Goal: Task Accomplishment & Management: Manage account settings

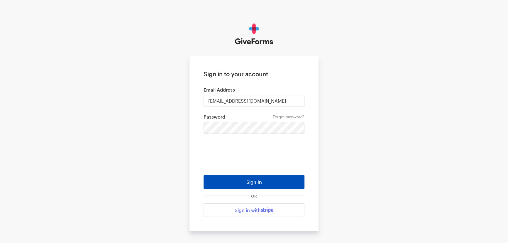
click at [239, 175] on button "Sign In" at bounding box center [254, 182] width 101 height 14
click at [220, 135] on form "Sign in to your account Email Address [EMAIL_ADDRESS][DOMAIN_NAME] Forgot passw…" at bounding box center [254, 143] width 129 height 175
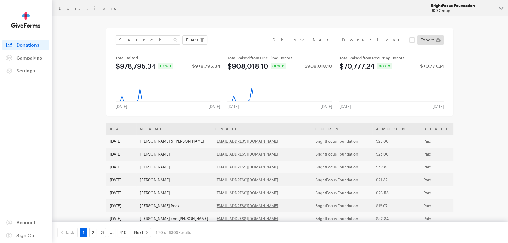
click at [457, 4] on div "BrightFocus Foundation" at bounding box center [463, 5] width 64 height 5
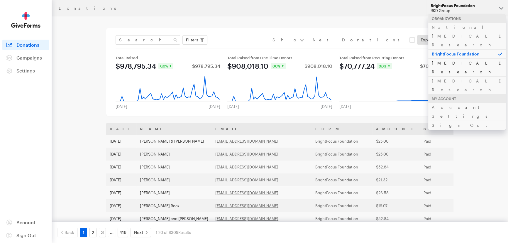
click at [443, 58] on link "Alzheimer's Disease Research" at bounding box center [466, 67] width 77 height 18
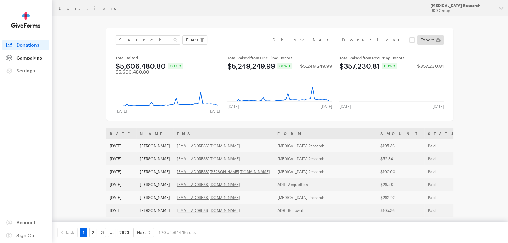
click at [17, 56] on span "Campaigns" at bounding box center [29, 58] width 26 height 6
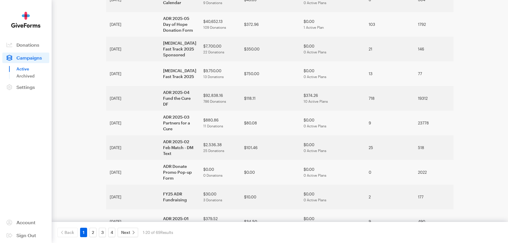
scroll to position [336, 0]
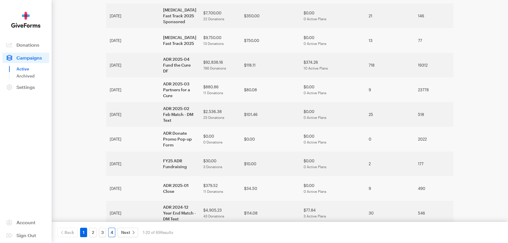
click at [109, 231] on link "4" at bounding box center [111, 232] width 7 height 9
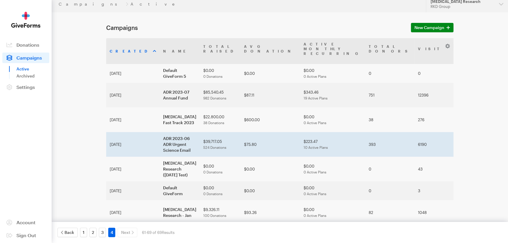
scroll to position [59, 0]
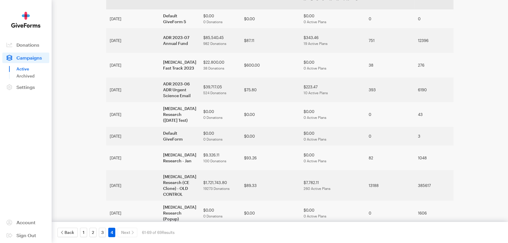
click at [97, 236] on div "2" at bounding box center [92, 232] width 9 height 9
click at [101, 236] on link "3" at bounding box center [102, 232] width 7 height 9
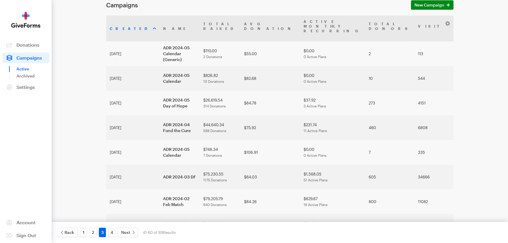
scroll to position [26, 0]
click at [94, 233] on link "2" at bounding box center [92, 232] width 7 height 9
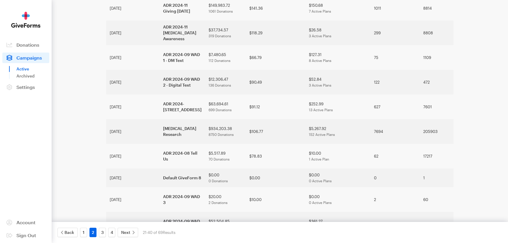
scroll to position [170, 0]
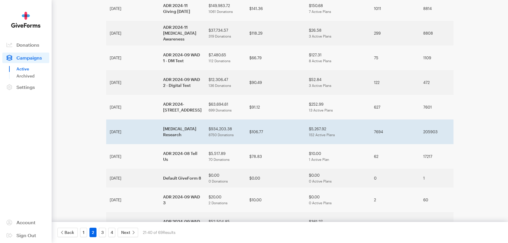
click at [160, 144] on td "[MEDICAL_DATA] Research" at bounding box center [182, 131] width 45 height 25
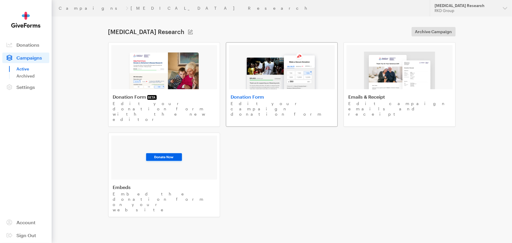
click at [293, 73] on img at bounding box center [281, 71] width 75 height 38
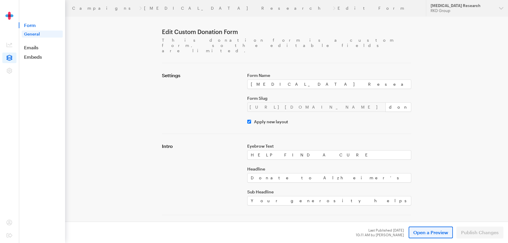
click at [415, 232] on span "Open a Preview" at bounding box center [430, 232] width 35 height 7
click at [87, 8] on link "Campaigns" at bounding box center [104, 8] width 65 height 5
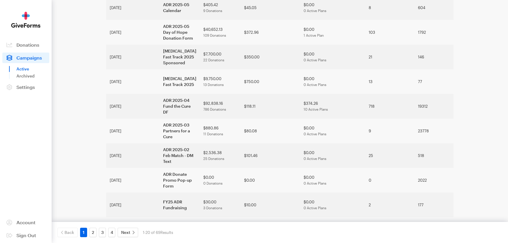
scroll to position [336, 0]
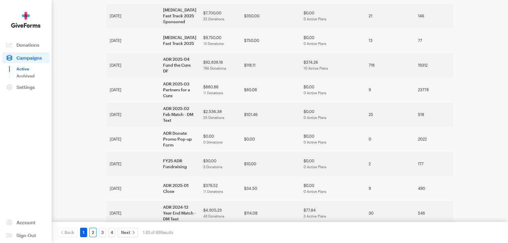
click at [95, 234] on link "2" at bounding box center [92, 232] width 7 height 9
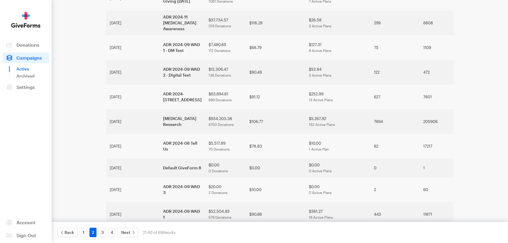
scroll to position [181, 0]
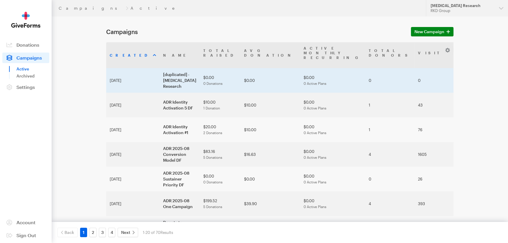
click at [160, 76] on td "[duplicated] - [MEDICAL_DATA] Research" at bounding box center [180, 80] width 40 height 25
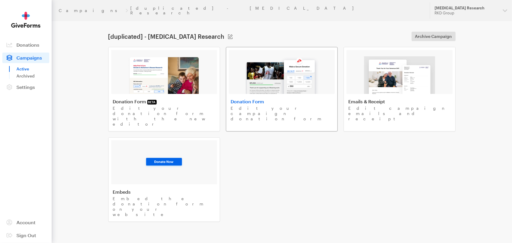
click at [246, 84] on img at bounding box center [281, 75] width 75 height 38
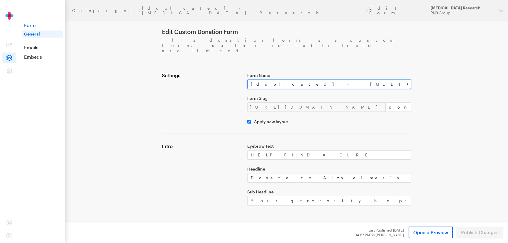
click at [279, 80] on input "[duplicated] - [MEDICAL_DATA] Research" at bounding box center [329, 84] width 164 height 9
paste input "ADR 2509 WAM Donation Form #1"
type input "ADR 2509 WAM Donation Form #1"
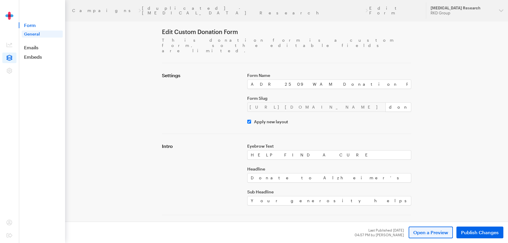
click at [437, 233] on span "Open a Preview" at bounding box center [430, 232] width 35 height 7
click at [87, 9] on link "Campaigns" at bounding box center [104, 10] width 65 height 5
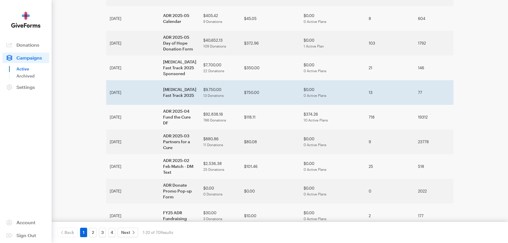
scroll to position [309, 0]
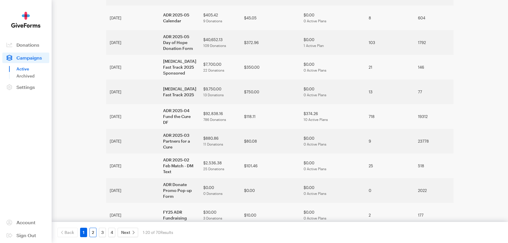
click at [93, 236] on link "2" at bounding box center [92, 232] width 7 height 9
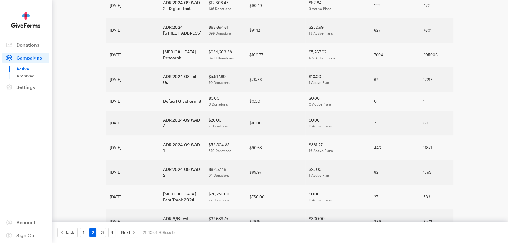
scroll to position [272, 0]
click at [82, 232] on link "1" at bounding box center [83, 232] width 7 height 9
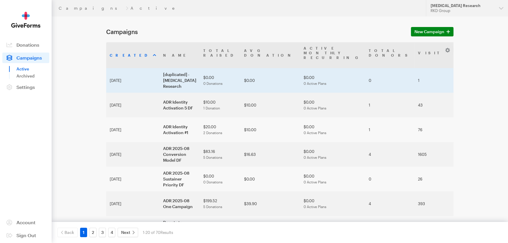
click at [160, 77] on td "[duplicated] - [MEDICAL_DATA] Research" at bounding box center [180, 80] width 40 height 25
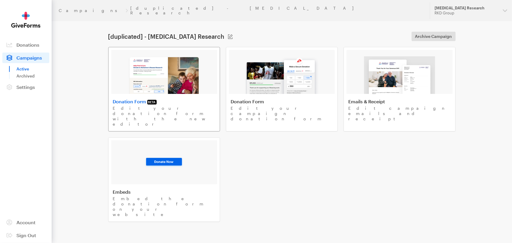
click at [192, 66] on img at bounding box center [164, 75] width 72 height 38
click at [246, 92] on link "Donation Form Edit your campaign donation form" at bounding box center [282, 89] width 112 height 85
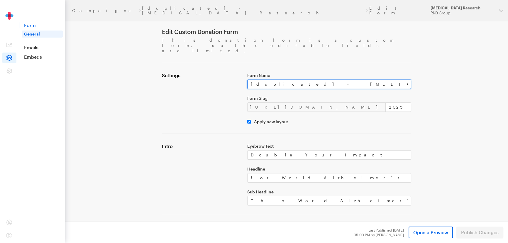
drag, startPoint x: 345, startPoint y: 75, endPoint x: 258, endPoint y: 71, distance: 87.5
click at [258, 80] on input "[duplicated] - [MEDICAL_DATA] Research" at bounding box center [329, 84] width 164 height 9
type input "["
paste input "ADR 2509 WAM Donation Form #1"
type input "ADR 2509 WAM Donation Form #1"
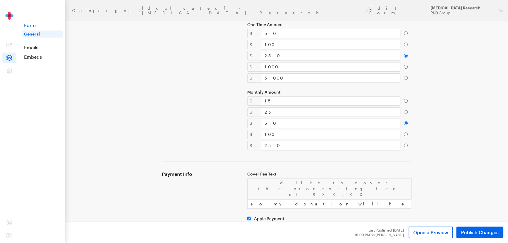
scroll to position [246, 0]
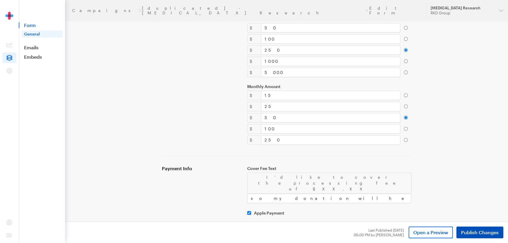
click at [476, 235] on span "Publish Changes" at bounding box center [480, 232] width 38 height 7
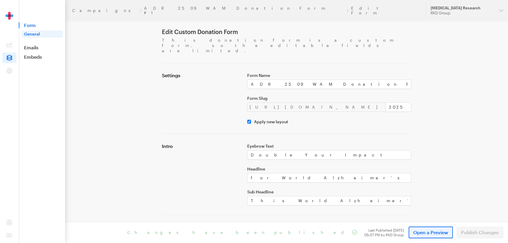
click at [423, 231] on span "Open a Preview" at bounding box center [430, 232] width 35 height 7
click at [122, 12] on header "Campaigns ADR 2509 WAM Donation Form #1 Edit Form Updates Support Alzheimer's D…" at bounding box center [286, 10] width 443 height 21
click at [144, 6] on link "ADR 2509 WAM Donation Form #1" at bounding box center [244, 10] width 200 height 9
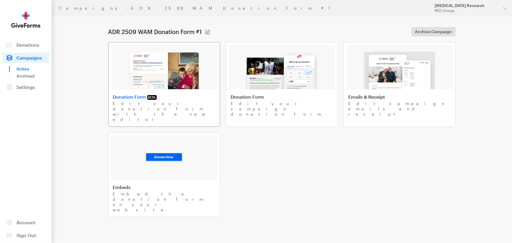
click at [134, 70] on img at bounding box center [164, 71] width 72 height 38
click at [72, 6] on link "Campaigns" at bounding box center [91, 8] width 65 height 5
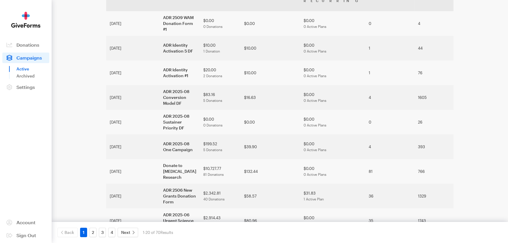
scroll to position [59, 0]
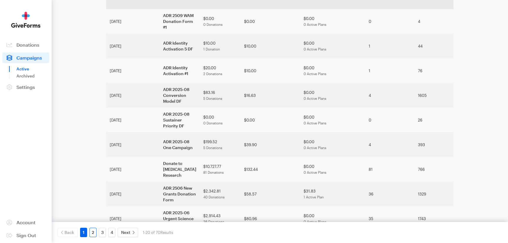
click at [92, 232] on link "2" at bounding box center [92, 232] width 7 height 9
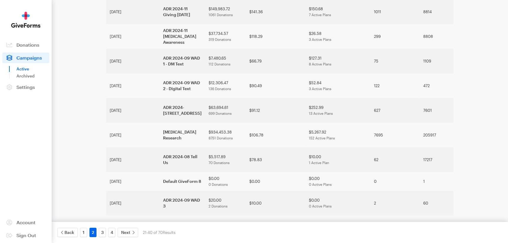
scroll to position [191, 0]
click at [82, 235] on link "1" at bounding box center [83, 232] width 7 height 9
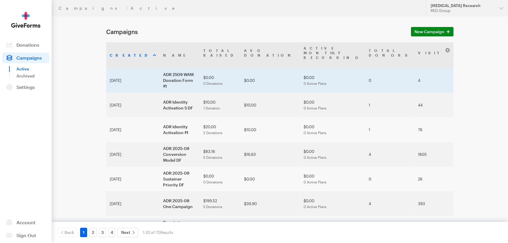
click at [160, 70] on td "ADR 2509 WAM Donation Form #1" at bounding box center [180, 80] width 40 height 25
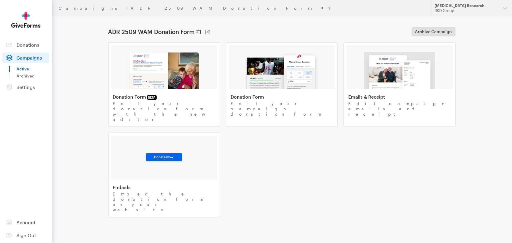
click at [150, 70] on img at bounding box center [164, 71] width 72 height 38
click at [240, 91] on link "Donation Form Edit your campaign donation form" at bounding box center [282, 84] width 112 height 85
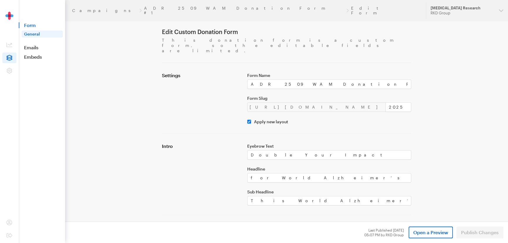
click at [223, 156] on div "Intro" at bounding box center [200, 174] width 85 height 62
click at [143, 15] on header "Campaigns ADR 2509 WAM Donation Form #1 Edit Form Updates Support Alzheimer's D…" at bounding box center [286, 10] width 443 height 21
click at [144, 9] on link "ADR 2509 WAM Donation Form #1" at bounding box center [244, 10] width 200 height 9
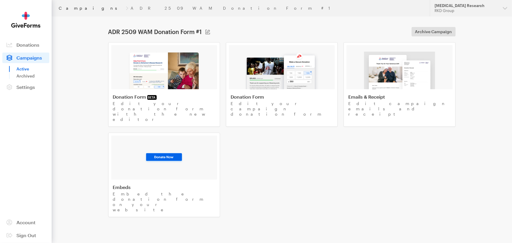
click at [64, 7] on link "Campaigns" at bounding box center [91, 8] width 65 height 5
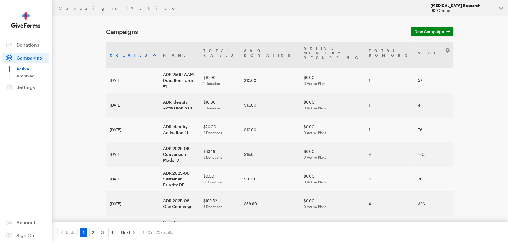
click at [486, 6] on div "Alzheimer's Disease Research" at bounding box center [463, 5] width 64 height 5
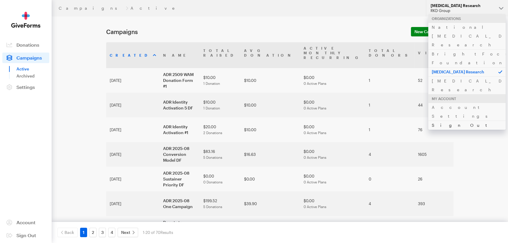
click at [437, 121] on link "Sign Out" at bounding box center [466, 125] width 77 height 9
